Goal: Information Seeking & Learning: Learn about a topic

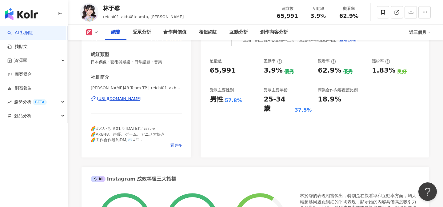
scroll to position [44, 0]
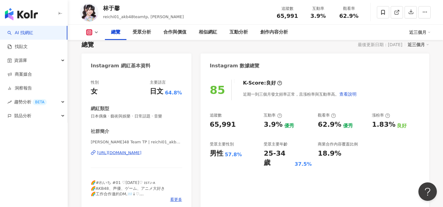
click at [141, 152] on div "[URL][DOMAIN_NAME]" at bounding box center [119, 153] width 45 height 6
